Goal: Task Accomplishment & Management: Manage account settings

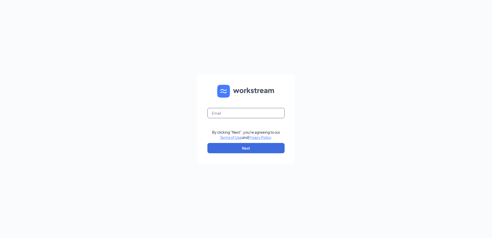
click at [233, 110] on input "text" at bounding box center [245, 113] width 77 height 10
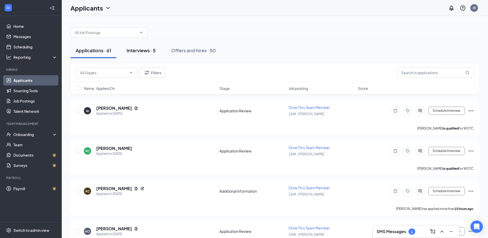
click at [148, 51] on div "Interviews · 5" at bounding box center [141, 50] width 29 height 6
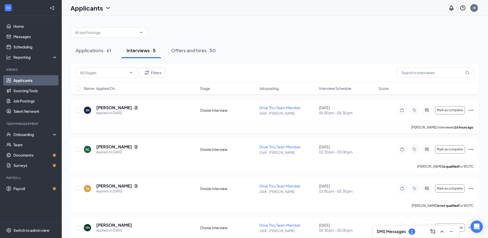
click at [471, 111] on icon "Ellipses" at bounding box center [471, 110] width 6 height 6
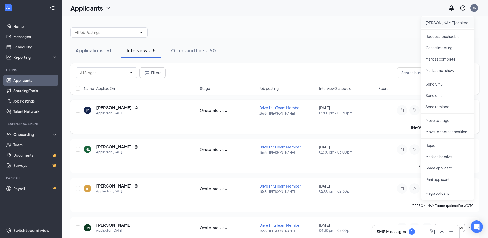
click at [448, 23] on p "[PERSON_NAME] as hired" at bounding box center [448, 22] width 44 height 5
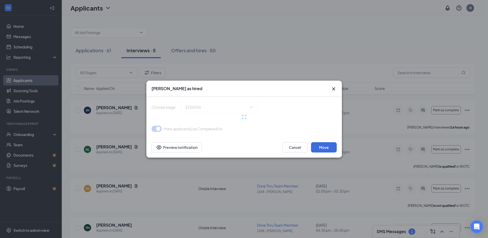
type input "Hiring Complete (final stage)"
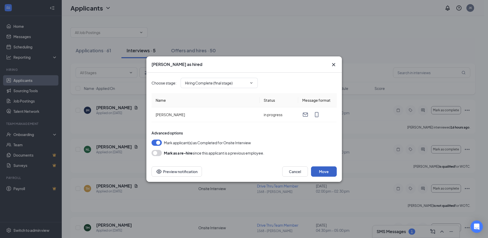
click at [326, 170] on button "Move" at bounding box center [324, 171] width 26 height 10
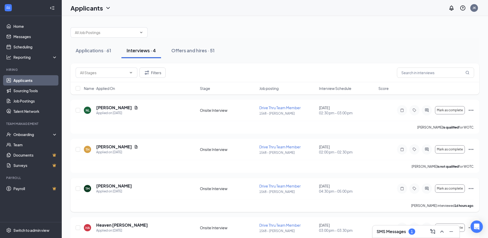
click at [471, 187] on icon "Ellipses" at bounding box center [471, 188] width 6 height 6
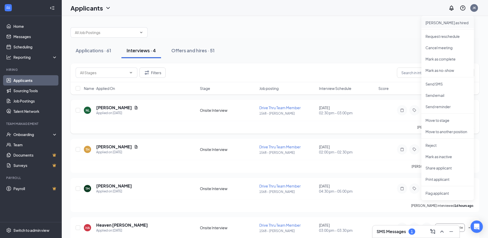
click at [434, 25] on p "[PERSON_NAME] as hired" at bounding box center [448, 22] width 44 height 5
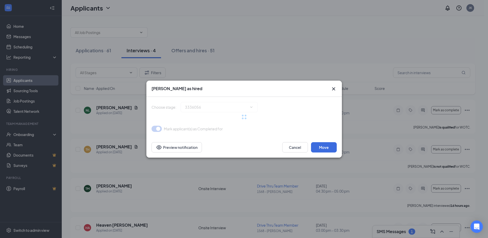
type input "Hiring Complete (final stage)"
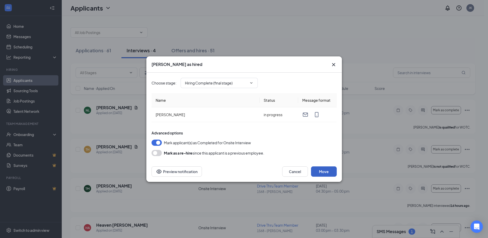
click at [330, 168] on button "Move" at bounding box center [324, 171] width 26 height 10
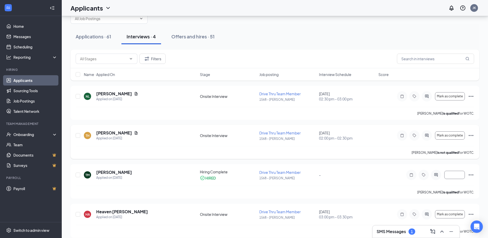
scroll to position [20, 0]
